Goal: Information Seeking & Learning: Learn about a topic

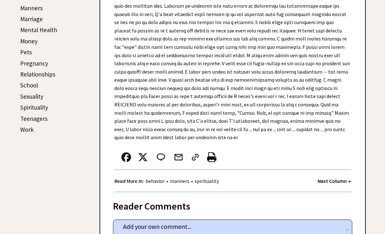
scroll to position [266, 0]
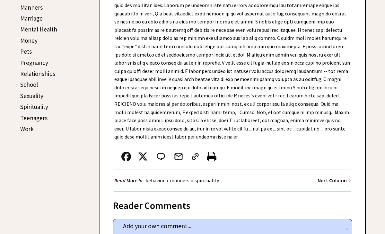
click at [212, 177] on link "spirituality" at bounding box center [207, 180] width 28 height 6
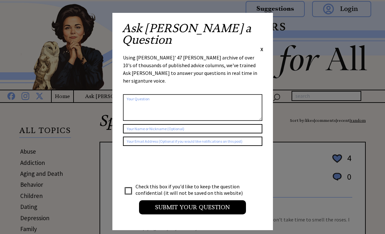
click at [262, 46] on span "X" at bounding box center [262, 49] width 3 height 6
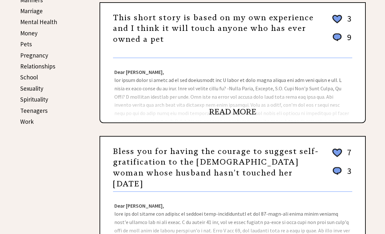
scroll to position [273, 0]
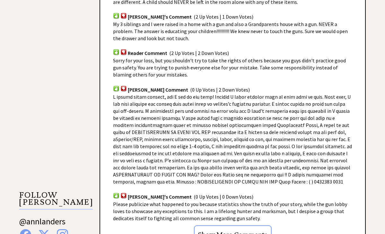
scroll to position [458, 0]
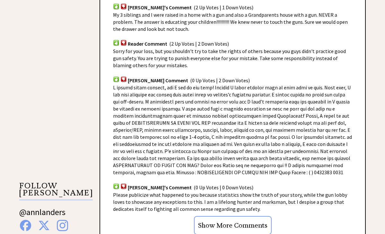
click at [248, 221] on input "Show More Comments" at bounding box center [233, 225] width 78 height 19
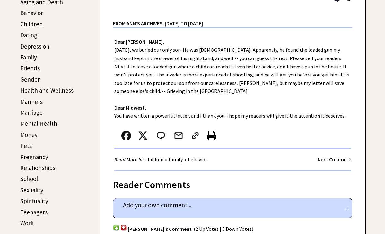
scroll to position [174, 0]
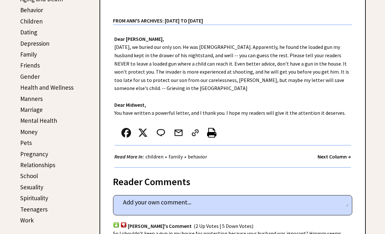
click at [37, 40] on link "Depression" at bounding box center [34, 44] width 29 height 8
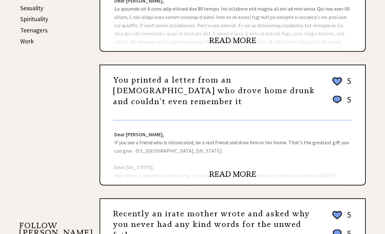
scroll to position [355, 0]
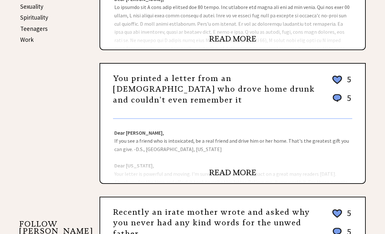
click at [242, 36] on link "READ MORE" at bounding box center [232, 39] width 47 height 10
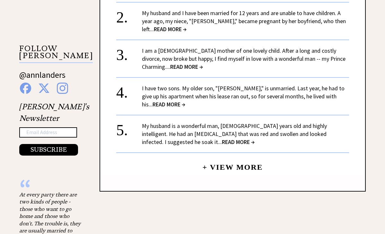
scroll to position [595, 0]
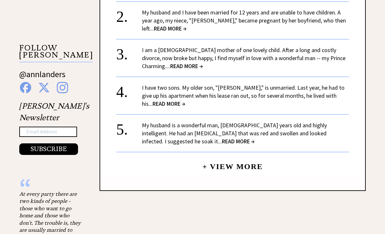
click at [185, 100] on span "READ MORE →" at bounding box center [169, 103] width 33 height 7
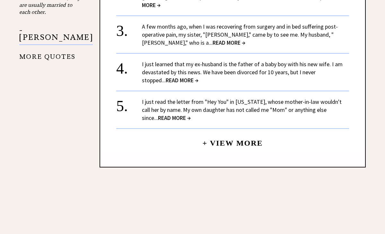
scroll to position [756, 0]
click at [291, 98] on link "I just read the letter from "Hey You" in Florida, whose mother-in-law wouldn't …" at bounding box center [242, 109] width 200 height 23
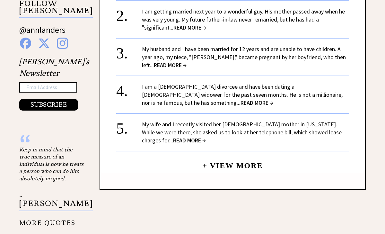
scroll to position [576, 0]
click at [218, 120] on link "My wife and I recently visited her [DEMOGRAPHIC_DATA] mother in [US_STATE]. Whi…" at bounding box center [242, 131] width 200 height 23
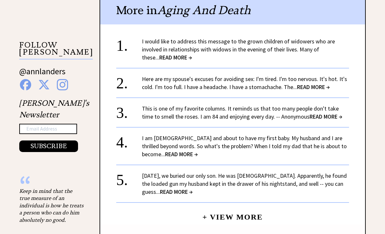
scroll to position [601, 0]
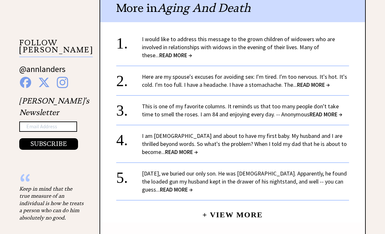
click at [162, 51] on span "READ MORE →" at bounding box center [175, 54] width 33 height 7
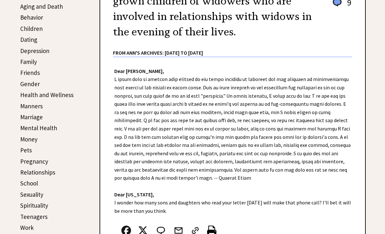
scroll to position [168, 0]
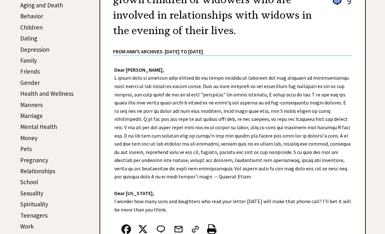
click at [28, 37] on link "Dating" at bounding box center [28, 38] width 17 height 8
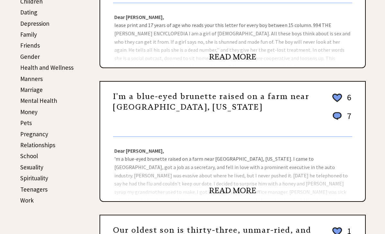
scroll to position [198, 0]
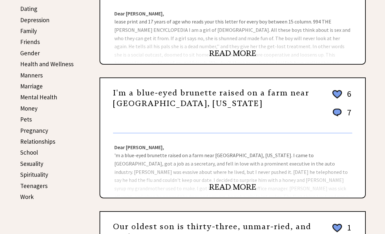
click at [240, 186] on link "READ MORE" at bounding box center [232, 187] width 47 height 10
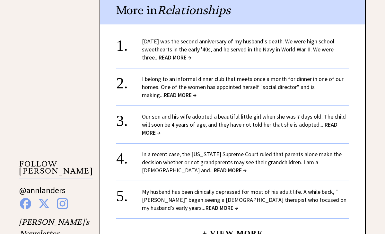
scroll to position [469, 0]
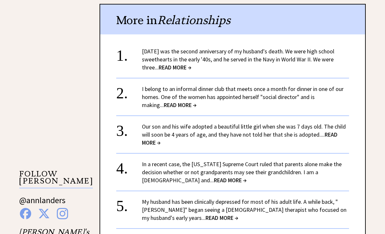
click at [176, 64] on span "READ MORE →" at bounding box center [175, 67] width 33 height 7
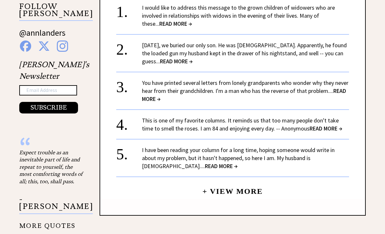
scroll to position [639, 0]
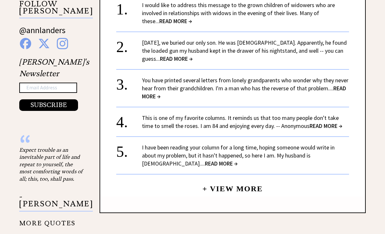
click at [236, 183] on link "+ View More" at bounding box center [232, 186] width 60 height 14
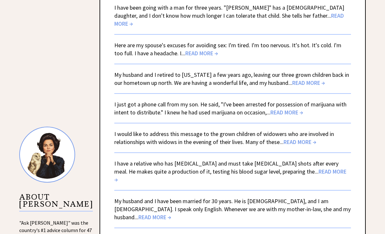
scroll to position [503, 0]
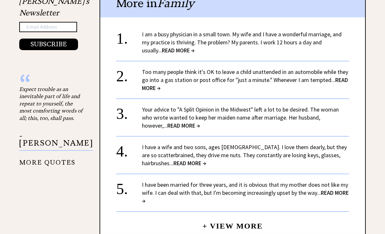
scroll to position [701, 0]
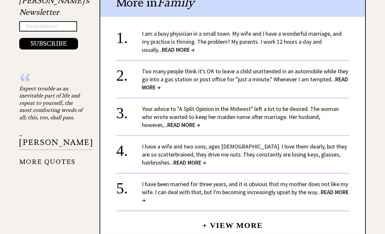
click at [328, 188] on span "READ MORE →" at bounding box center [245, 195] width 207 height 15
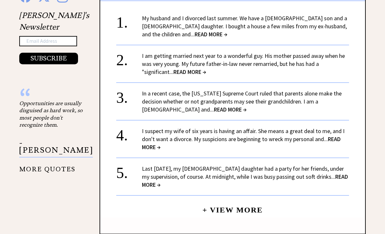
scroll to position [687, 0]
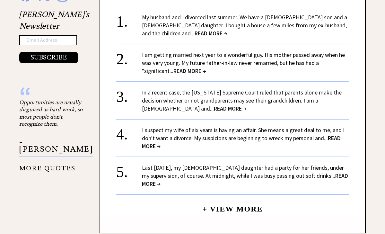
click at [332, 172] on span "READ MORE →" at bounding box center [245, 179] width 206 height 15
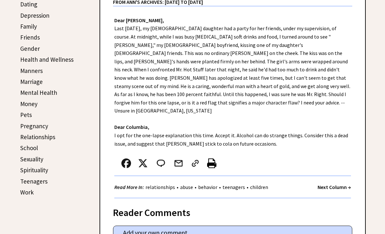
scroll to position [424, 0]
